Goal: Task Accomplishment & Management: Complete application form

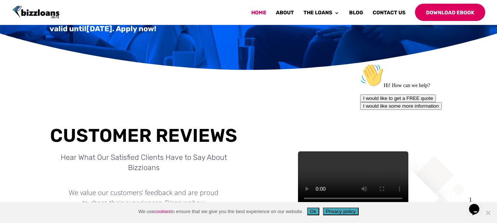
scroll to position [10, 0]
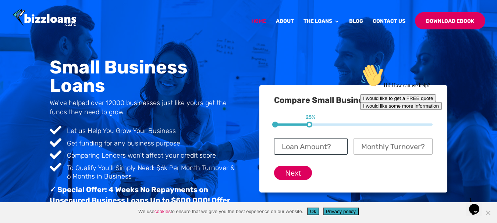
click at [303, 145] on input "Loan Amount? *" at bounding box center [310, 146] width 73 height 17
type input "$ 25,000"
click at [360, 64] on icon "Chat attention grabber" at bounding box center [360, 64] width 0 height 0
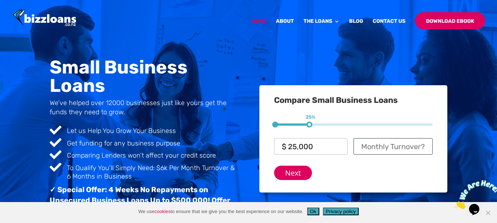
click at [395, 149] on input "Monthly Turnover? *" at bounding box center [393, 146] width 79 height 17
type input "$ 8,000"
click at [285, 173] on input "Next" at bounding box center [293, 173] width 38 height 14
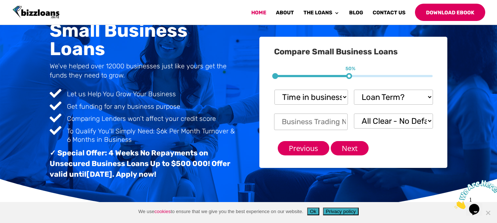
scroll to position [0, 0]
click at [344, 96] on select "Time in business? Startup under 6 months 6-12 months Over 12 months Over 24 mon…" at bounding box center [310, 97] width 73 height 15
select select "Startup"
click at [274, 90] on select "Time in business? Startup under 6 months 6-12 months Over 12 months Over 24 mon…" at bounding box center [310, 97] width 73 height 15
click at [428, 95] on select "Loan Term? 1-3 months 3-6 months 6 - 12 months 12 - 18 months 18 - 24 months 24…" at bounding box center [393, 97] width 79 height 15
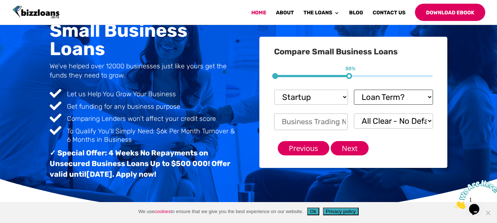
select select "18 - 24 months"
click at [354, 90] on select "Loan Term? 1-3 months 3-6 months 6 - 12 months 12 - 18 months 18 - 24 months 24…" at bounding box center [393, 97] width 79 height 15
click at [332, 121] on input "Business Trading Name *" at bounding box center [310, 122] width 73 height 17
type input "Horizon Cleancorp Limited"
click at [384, 120] on select "All Clear - No Defaults I Have Paid Defaults I have Unpaid Defaults" at bounding box center [393, 121] width 79 height 15
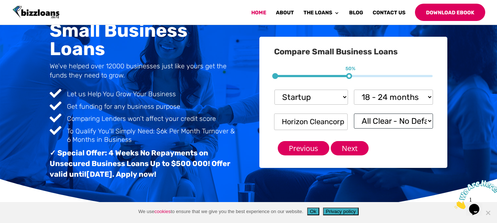
click at [384, 120] on select "All Clear - No Defaults I Have Paid Defaults I have Unpaid Defaults" at bounding box center [393, 121] width 79 height 15
click at [354, 114] on select "All Clear - No Defaults I Have Paid Defaults I have Unpaid Defaults" at bounding box center [393, 121] width 79 height 15
click at [351, 148] on input "Next" at bounding box center [350, 148] width 38 height 14
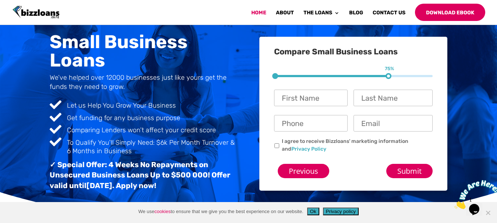
scroll to position [10, 18]
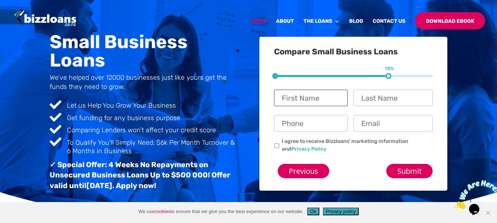
click at [313, 98] on input "First Name *" at bounding box center [310, 98] width 73 height 17
type input "Taitusi"
type input "Temuna"
type input "0212443771"
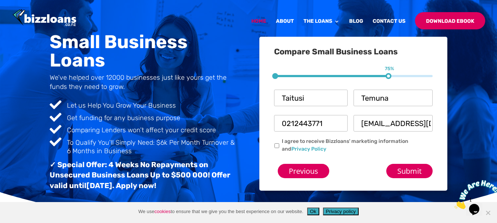
drag, startPoint x: 408, startPoint y: 124, endPoint x: 346, endPoint y: 125, distance: 62.2
click at [346, 125] on ul "First Name * [PERSON_NAME] Last Name * Temuna This field is hidden when viewing…" at bounding box center [353, 117] width 159 height 72
type input "[EMAIL_ADDRESS][DOMAIN_NAME]"
click at [276, 145] on input "I agree to receive Bizzloans' marketing information and Privacy Policy" at bounding box center [276, 145] width 5 height 5
checkbox input "true"
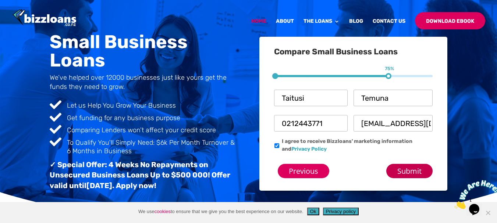
click at [412, 171] on input "Submit" at bounding box center [409, 171] width 46 height 14
click at [402, 175] on input "Submit" at bounding box center [409, 171] width 46 height 14
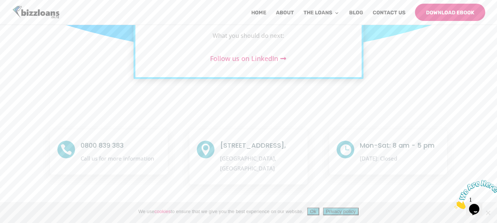
drag, startPoint x: 500, startPoint y: 36, endPoint x: 498, endPoint y: 81, distance: 44.6
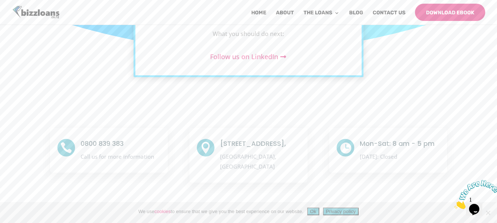
click at [311, 211] on button "Ok" at bounding box center [313, 212] width 12 height 8
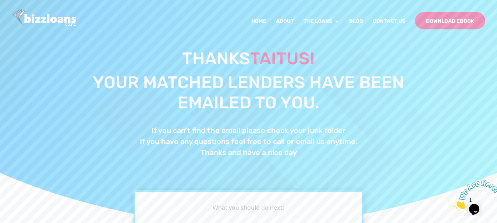
scroll to position [0, 0]
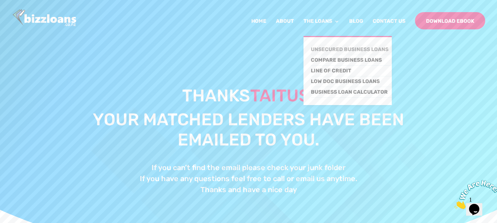
click at [343, 50] on link "Unsecured Business Loans" at bounding box center [351, 50] width 81 height 11
